Goal: Information Seeking & Learning: Learn about a topic

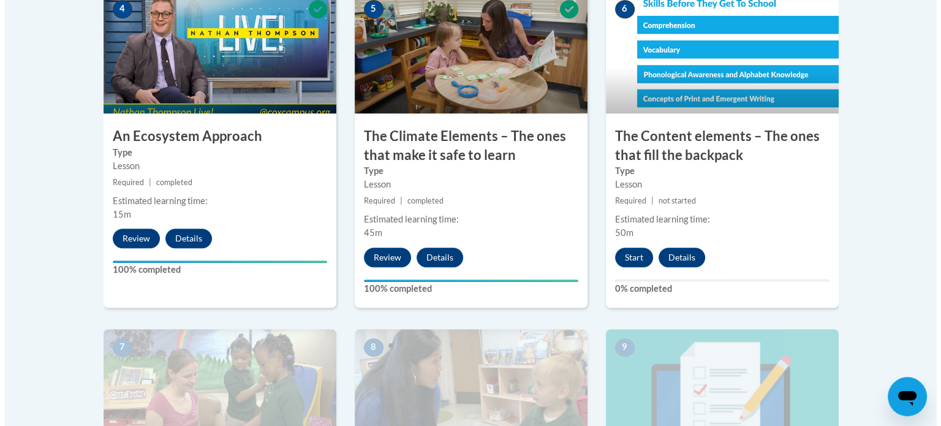
scroll to position [784, 0]
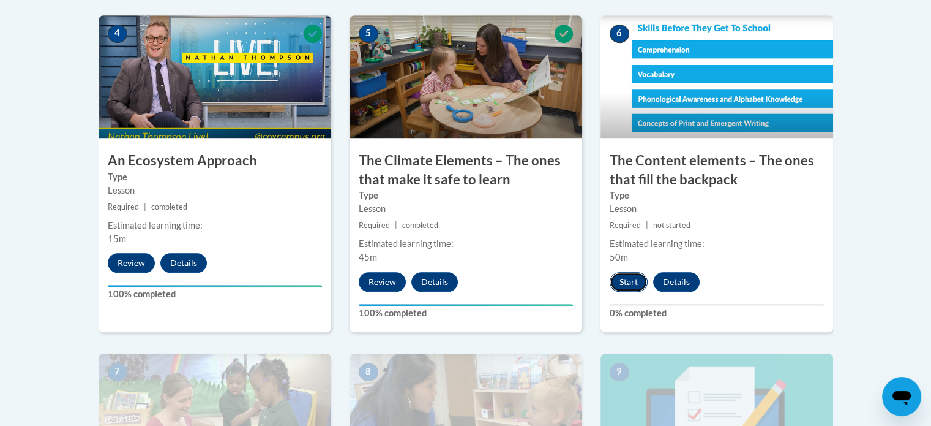
click at [632, 288] on button "Start" at bounding box center [629, 282] width 38 height 20
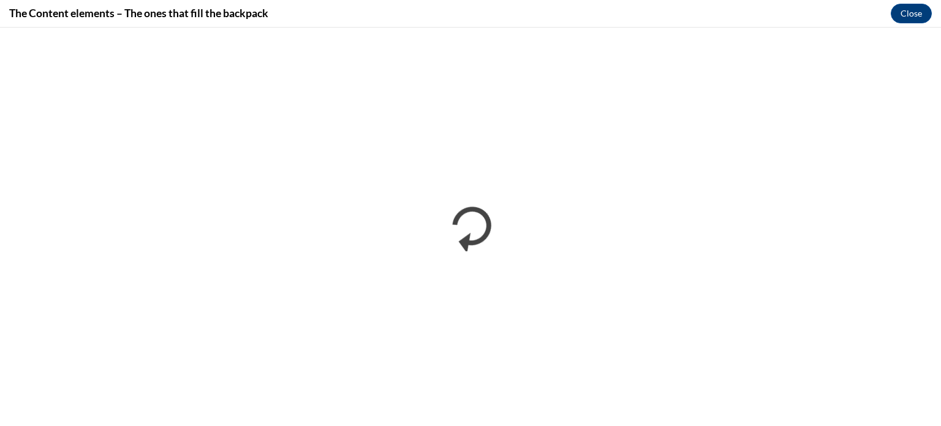
scroll to position [0, 0]
